Goal: Task Accomplishment & Management: Manage account settings

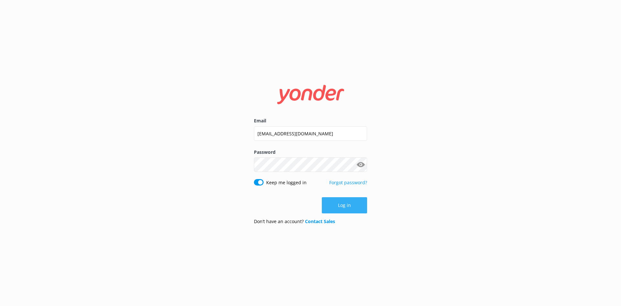
click at [343, 205] on button "Log in" at bounding box center [344, 205] width 45 height 16
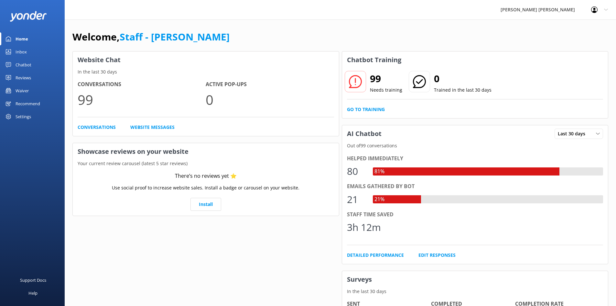
click at [22, 94] on div "Waiver" at bounding box center [22, 90] width 13 height 13
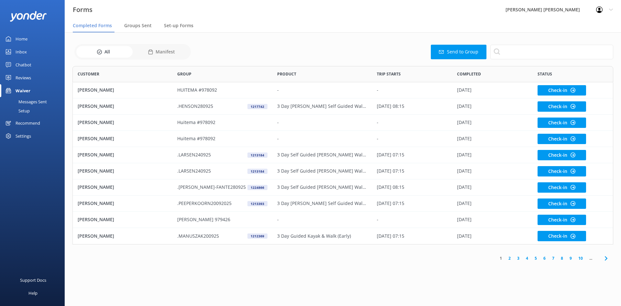
scroll to position [173, 536]
click at [512, 258] on link "2" at bounding box center [509, 258] width 9 height 6
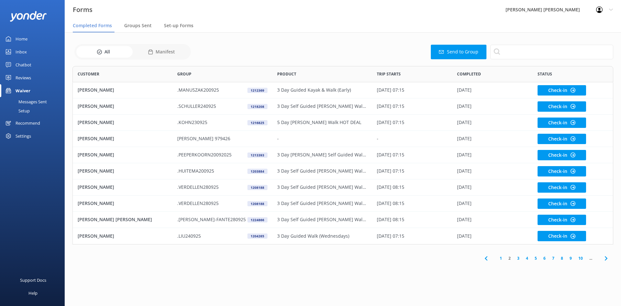
scroll to position [173, 536]
click at [519, 258] on link "3" at bounding box center [518, 258] width 9 height 6
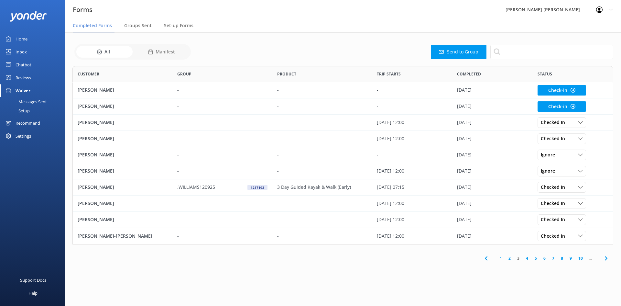
scroll to position [173, 536]
